Goal: Task Accomplishment & Management: Use online tool/utility

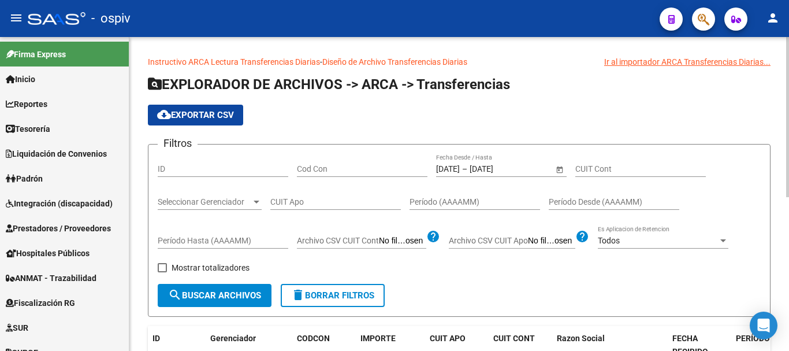
scroll to position [286, 0]
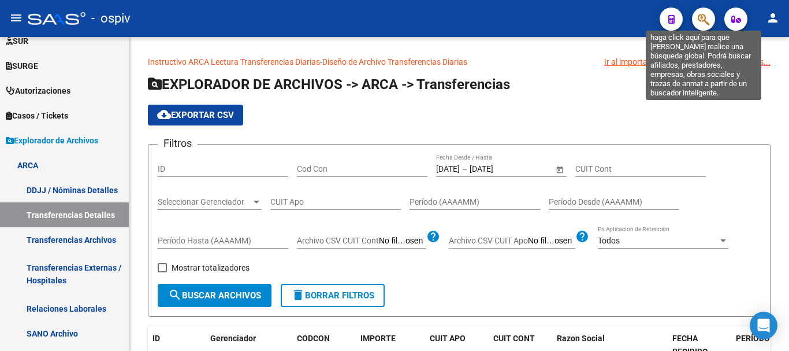
click at [702, 18] on icon "button" at bounding box center [704, 19] width 12 height 13
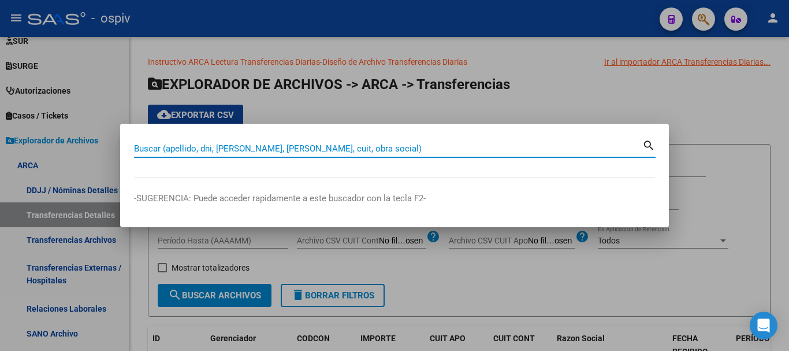
click at [216, 143] on input "Buscar (apellido, dni, [PERSON_NAME], [PERSON_NAME], cuit, obra social)" at bounding box center [388, 148] width 508 height 10
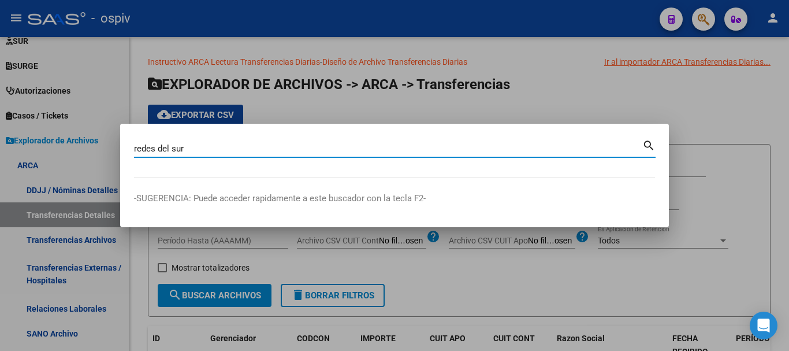
type input "redes del sur"
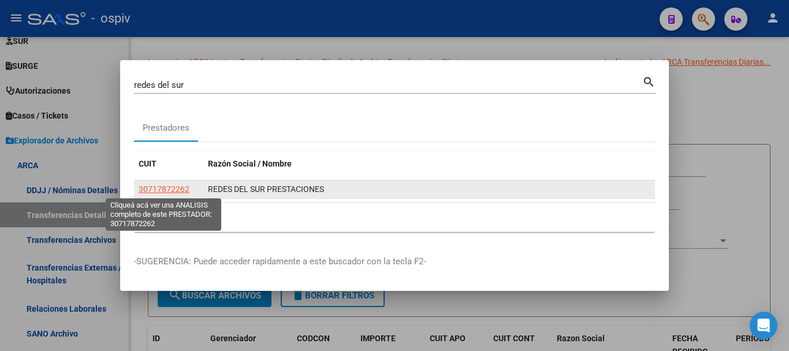
click at [167, 187] on span "30717872262" at bounding box center [164, 188] width 51 height 9
type textarea "30717872262"
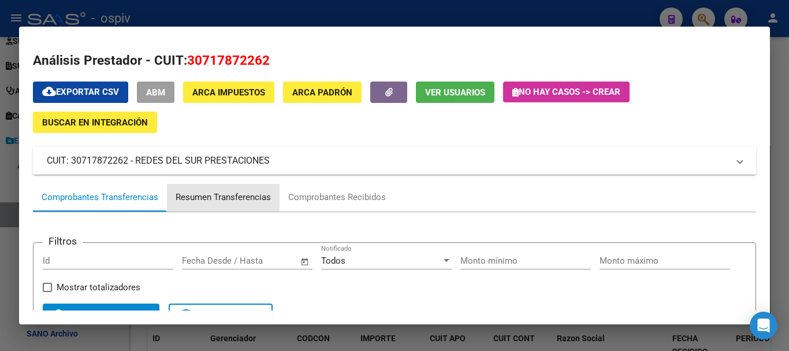
click at [244, 199] on div "Resumen Transferencias" at bounding box center [223, 197] width 95 height 13
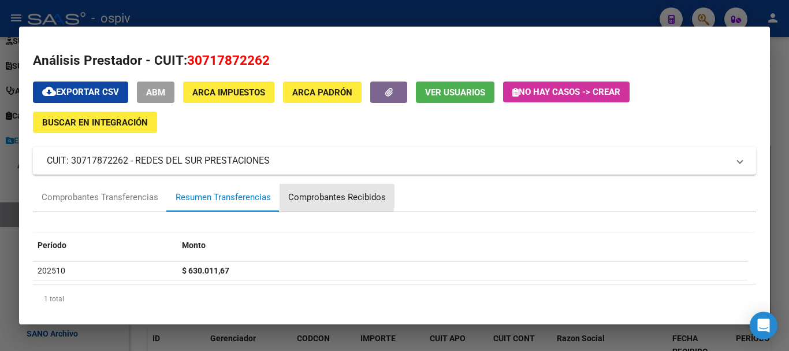
click at [314, 196] on div "Comprobantes Recibidos" at bounding box center [337, 197] width 98 height 13
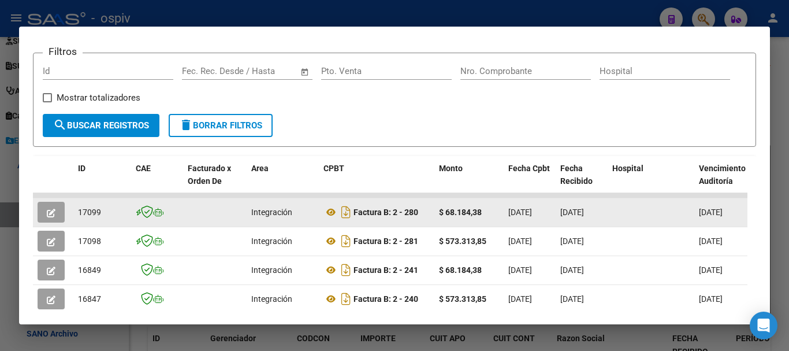
scroll to position [247, 0]
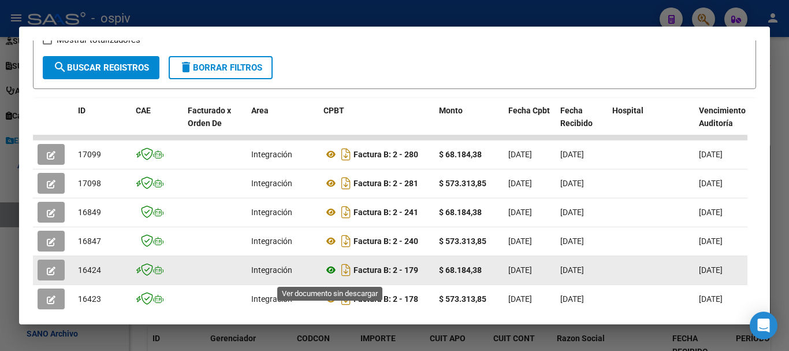
click at [332, 275] on icon at bounding box center [330, 270] width 15 height 14
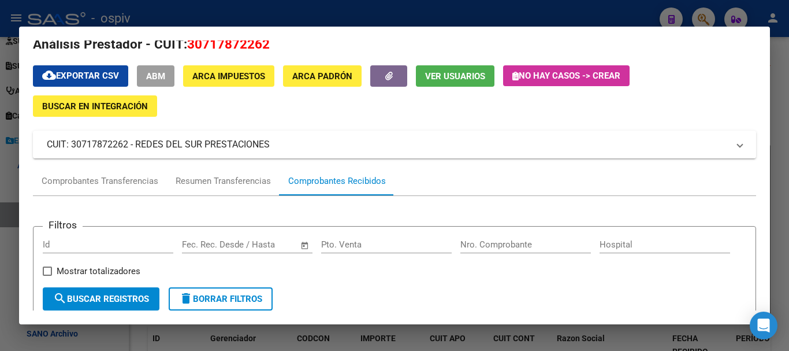
scroll to position [0, 0]
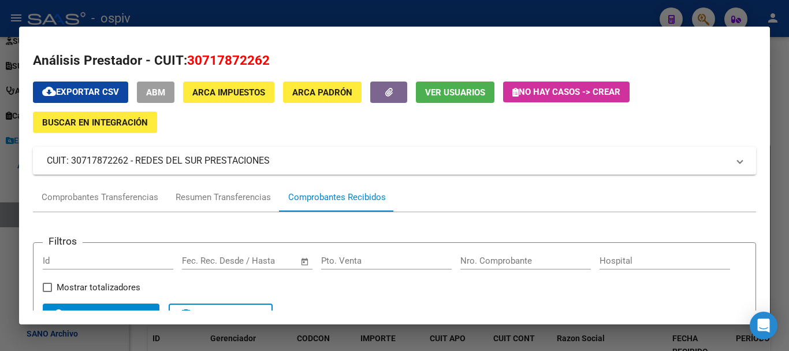
click at [434, 68] on h2 "Análisis Prestador - CUIT: 30717872262" at bounding box center [394, 61] width 723 height 20
click at [497, 14] on div at bounding box center [394, 175] width 789 height 351
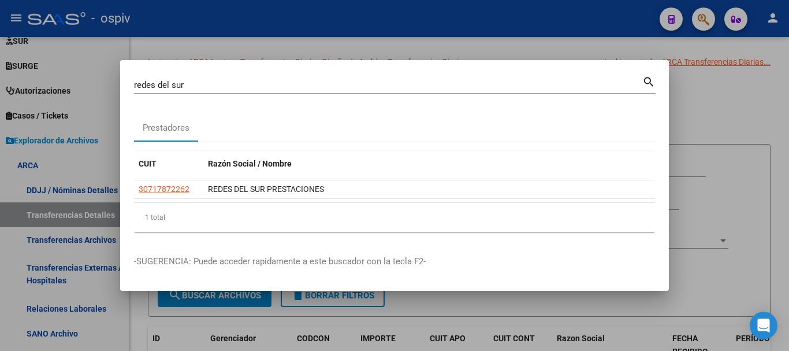
click at [628, 30] on div at bounding box center [394, 175] width 789 height 351
